Goal: Task Accomplishment & Management: Manage account settings

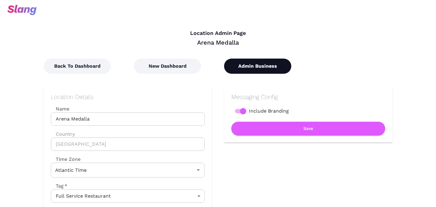
click at [241, 73] on button "Admin Business" at bounding box center [257, 65] width 67 height 15
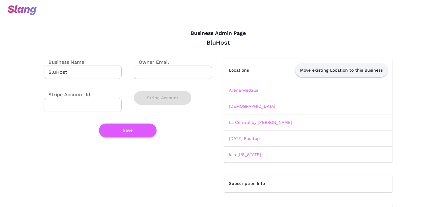
click at [240, 86] on td "Arena Medalla" at bounding box center [308, 90] width 168 height 16
click at [239, 88] on link "Arena Medalla" at bounding box center [243, 90] width 29 height 5
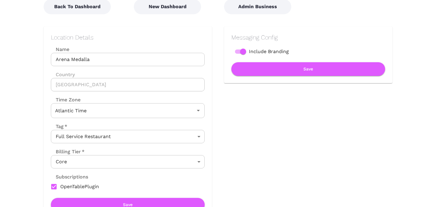
scroll to position [68, 0]
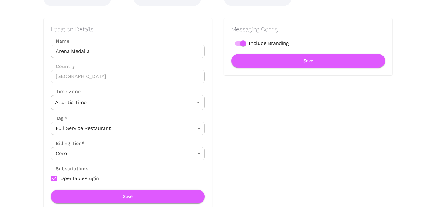
click at [147, 139] on body "Location Admin Page Arena Medalla Back To Dashboard New Dashboard Admin Busines…" at bounding box center [218, 35] width 436 height 207
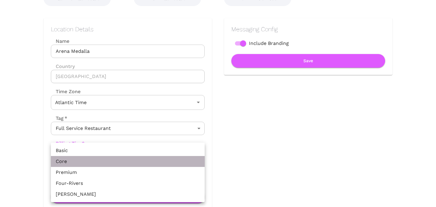
click at [147, 156] on li "Core" at bounding box center [128, 161] width 154 height 11
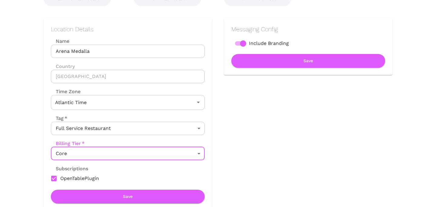
click at [147, 139] on body "Location Admin Page Arena Medalla Back To Dashboard New Dashboard Admin Busines…" at bounding box center [218, 35] width 436 height 207
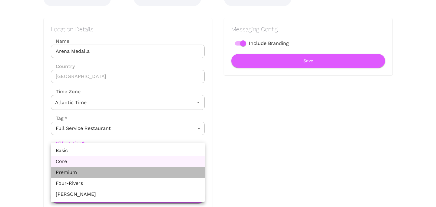
click at [144, 167] on li "Premium" at bounding box center [128, 172] width 154 height 11
type input "Premium"
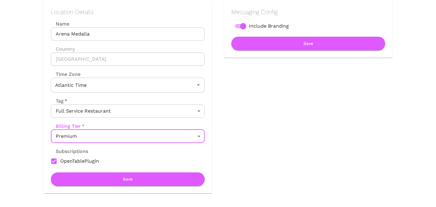
scroll to position [86, 0]
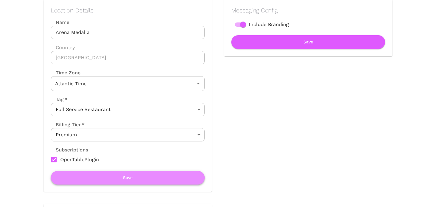
click at [141, 177] on button "Save" at bounding box center [128, 178] width 154 height 14
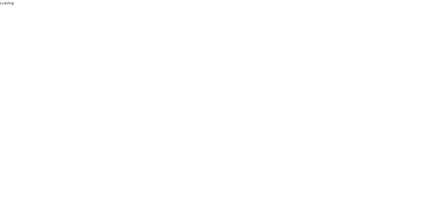
scroll to position [0, 0]
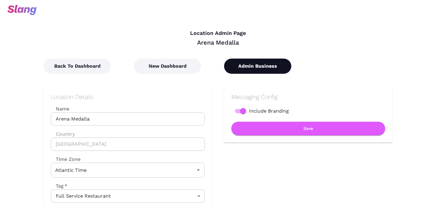
click at [252, 66] on button "Admin Business" at bounding box center [257, 65] width 67 height 15
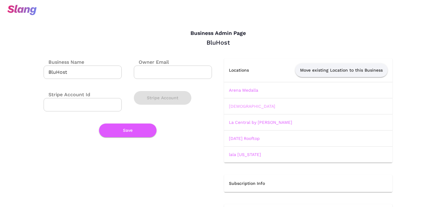
click at [241, 107] on link "[DEMOGRAPHIC_DATA]" at bounding box center [252, 106] width 46 height 5
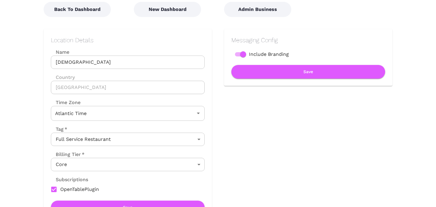
scroll to position [79, 0]
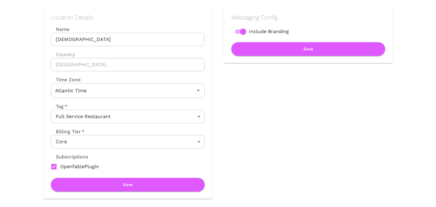
click at [160, 127] on body "Location Admin Page Boveda Back To Dashboard New Dashboard Admin Business Locat…" at bounding box center [218, 24] width 436 height 207
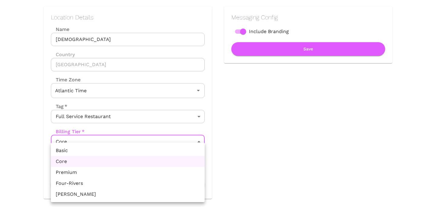
click at [144, 169] on li "Premium" at bounding box center [128, 172] width 154 height 11
type input "Premium"
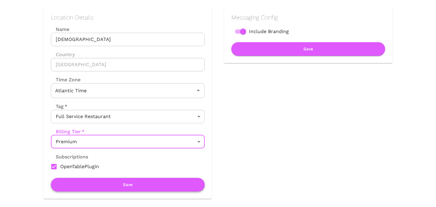
click at [153, 188] on button "Save" at bounding box center [128, 185] width 154 height 14
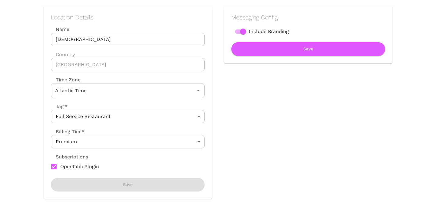
scroll to position [0, 0]
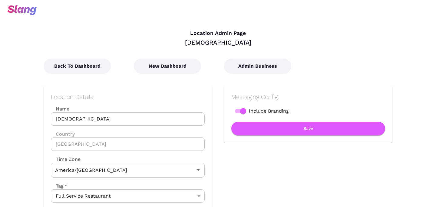
type input "Atlantic Time"
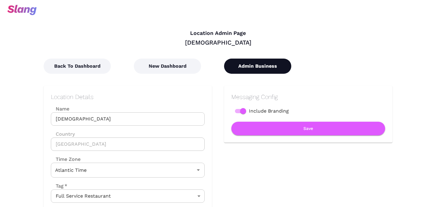
click at [247, 69] on button "Admin Business" at bounding box center [257, 65] width 67 height 15
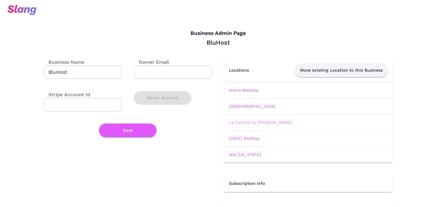
click at [250, 122] on link "La Central by [PERSON_NAME]" at bounding box center [260, 122] width 63 height 5
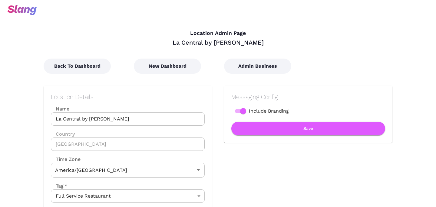
type input "Atlantic Time"
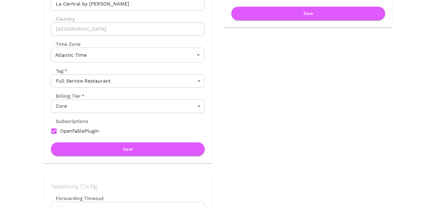
click at [175, 95] on div "Billing Tier   *" at bounding box center [128, 95] width 154 height 7
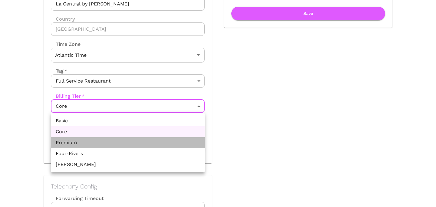
click at [154, 137] on li "Premium" at bounding box center [128, 142] width 154 height 11
type input "Premium"
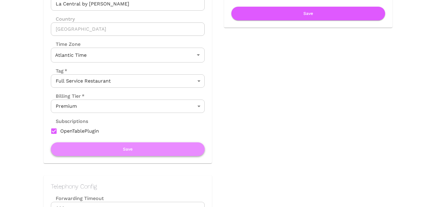
click at [157, 148] on button "Save" at bounding box center [128, 149] width 154 height 14
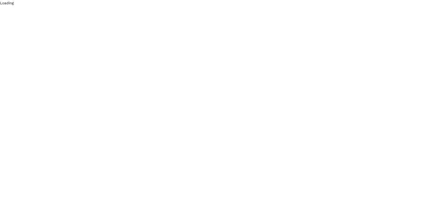
scroll to position [0, 0]
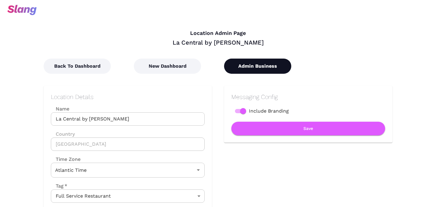
click at [254, 66] on button "Admin Business" at bounding box center [257, 65] width 67 height 15
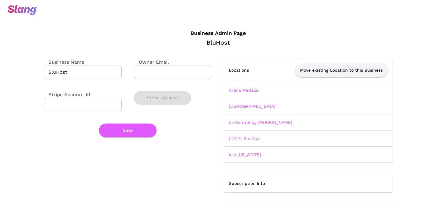
click at [246, 139] on link "[DATE] Rooftop" at bounding box center [244, 138] width 31 height 5
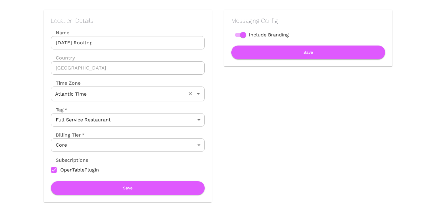
scroll to position [90, 0]
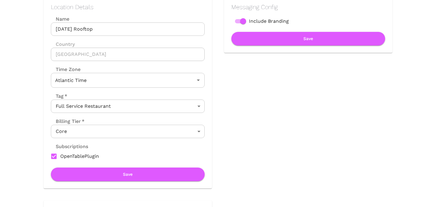
click at [159, 117] on body "Location Admin Page [DATE] Rooftop Back To Dashboard New Dashboard Admin Busine…" at bounding box center [218, 13] width 436 height 207
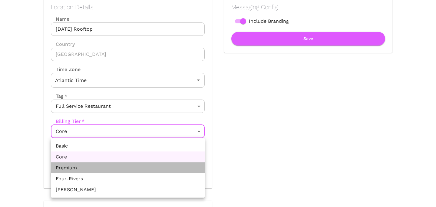
click at [144, 169] on li "Premium" at bounding box center [128, 167] width 154 height 11
type input "Premium"
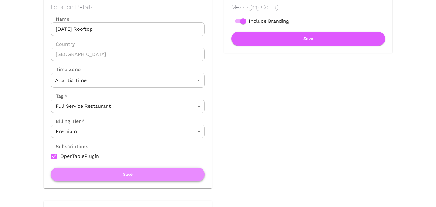
click at [147, 178] on button "Save" at bounding box center [128, 174] width 154 height 14
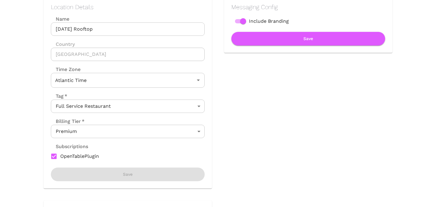
scroll to position [0, 0]
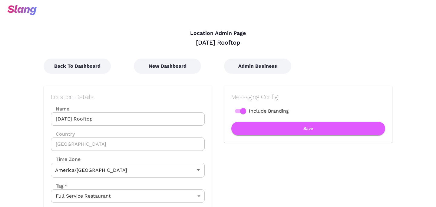
type input "Atlantic Time"
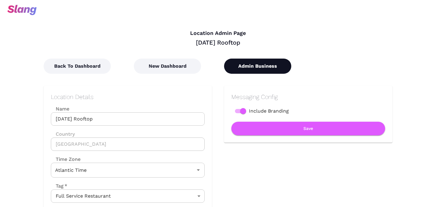
click at [253, 67] on button "Admin Business" at bounding box center [257, 65] width 67 height 15
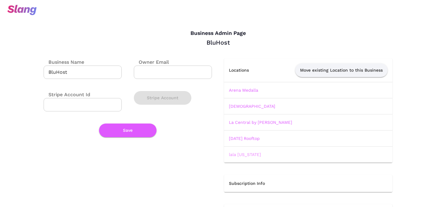
click at [244, 154] on link "lala [US_STATE]" at bounding box center [245, 154] width 32 height 5
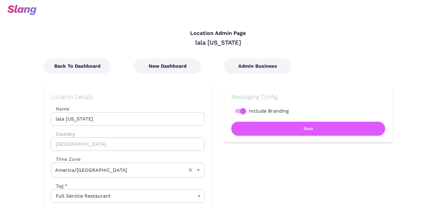
type input "Atlantic Time"
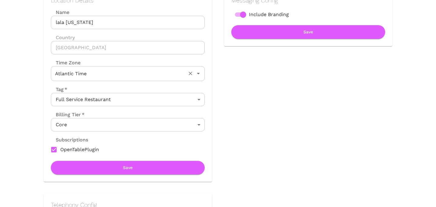
scroll to position [97, 0]
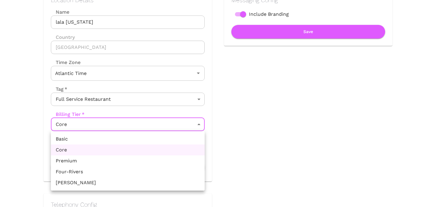
click at [140, 110] on body "Location Admin Page lala [US_STATE] Back To Dashboard New Dashboard Admin Busin…" at bounding box center [218, 6] width 436 height 207
click at [132, 155] on li "Premium" at bounding box center [128, 160] width 154 height 11
type input "Premium"
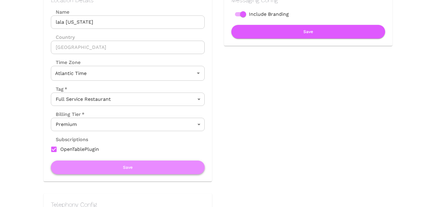
click at [132, 169] on button "Save" at bounding box center [128, 167] width 154 height 14
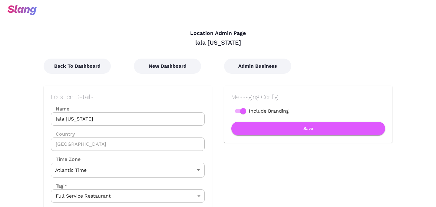
scroll to position [46, 0]
